Goal: Transaction & Acquisition: Obtain resource

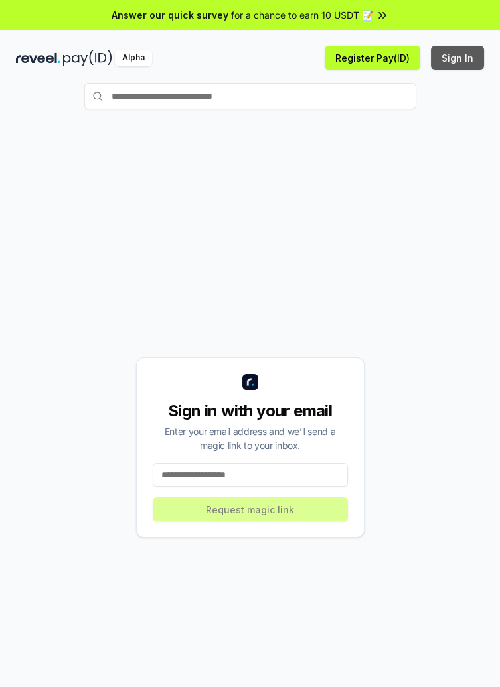
click at [464, 66] on button "Sign In" at bounding box center [457, 58] width 53 height 24
click at [461, 62] on button "Sign In" at bounding box center [457, 58] width 53 height 24
click at [384, 96] on input "text" at bounding box center [250, 96] width 332 height 27
type input "*"
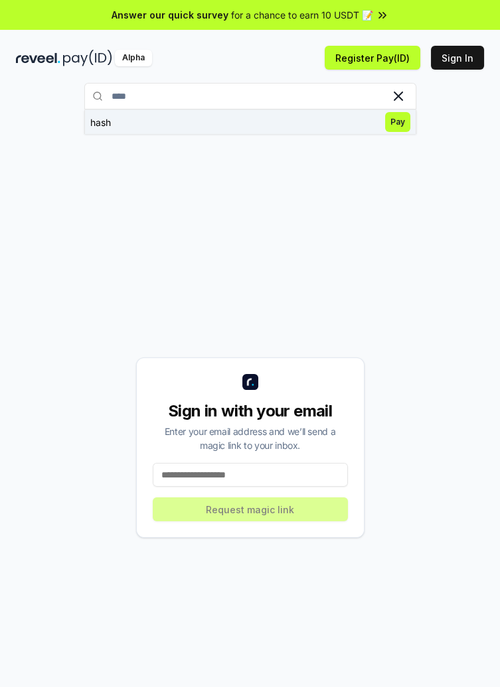
type input "****"
click at [397, 127] on span "Pay" at bounding box center [397, 122] width 25 height 20
click at [349, 100] on input "****" at bounding box center [250, 96] width 332 height 27
click at [330, 127] on button "hash Pay" at bounding box center [250, 122] width 332 height 24
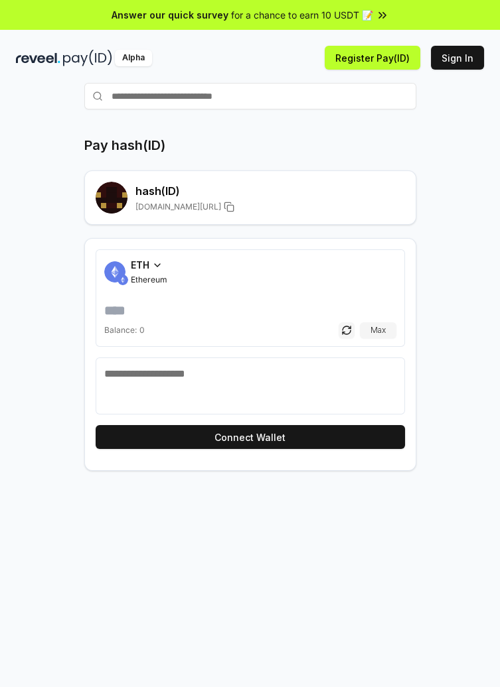
click at [342, 194] on h2 "hash (ID)" at bounding box center [269, 191] width 269 height 16
click at [111, 189] on rect at bounding box center [113, 189] width 5 height 5
click at [155, 194] on h2 "hash (ID)" at bounding box center [269, 191] width 269 height 16
click at [149, 204] on span "reveel.id/pay/hash" at bounding box center [178, 207] width 86 height 11
